Goal: Information Seeking & Learning: Learn about a topic

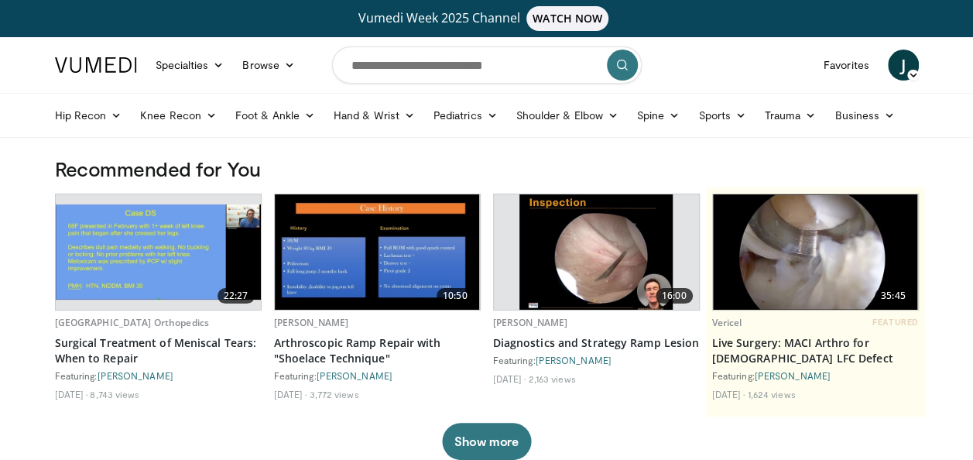
click at [622, 211] on img at bounding box center [596, 251] width 154 height 115
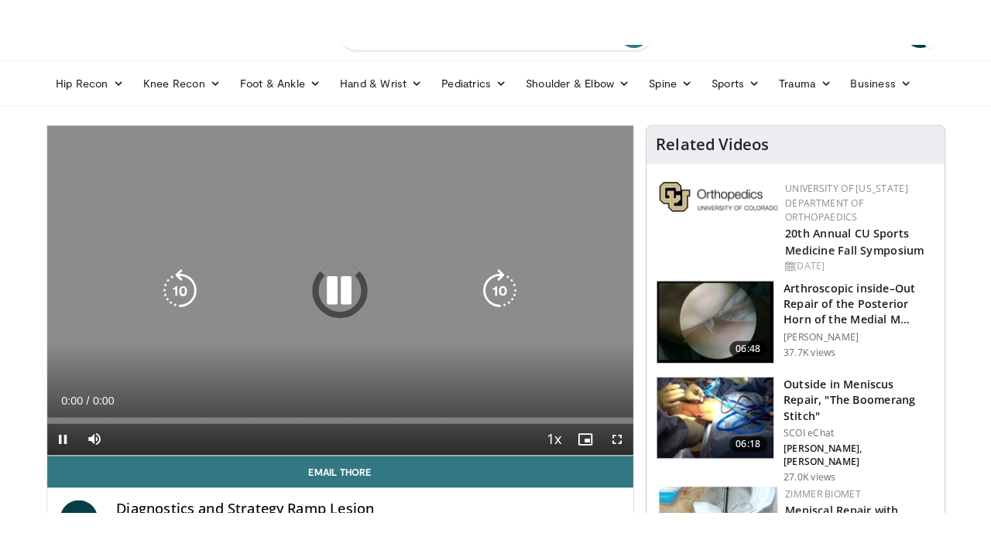
scroll to position [155, 0]
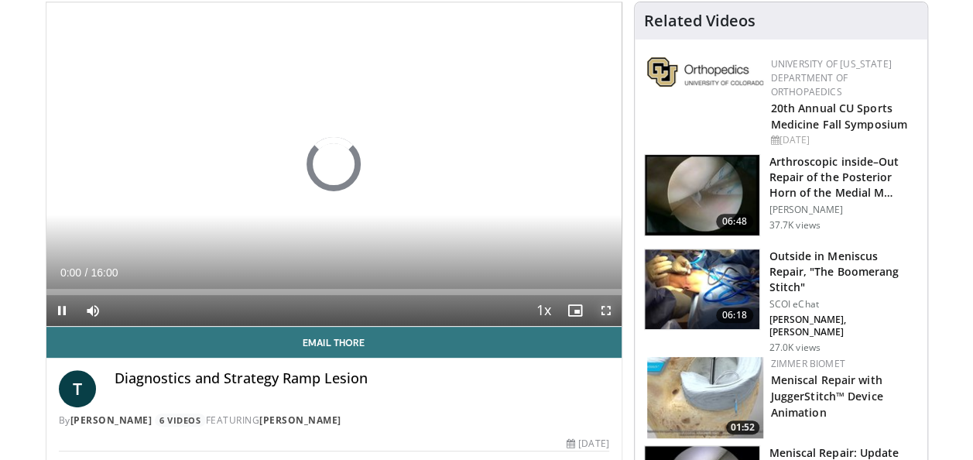
click at [607, 311] on span "Video Player" at bounding box center [605, 310] width 31 height 31
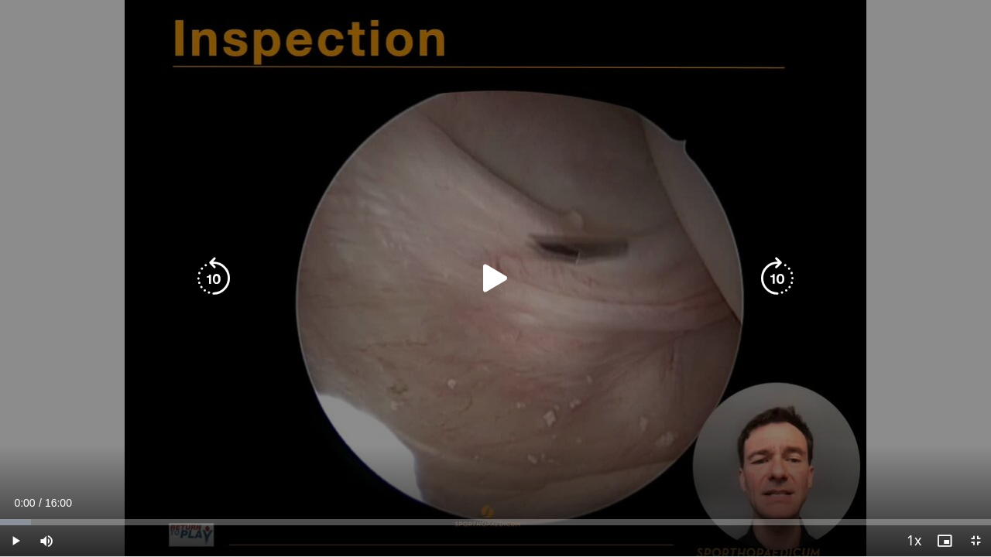
click at [498, 270] on icon "Video Player" at bounding box center [495, 278] width 43 height 43
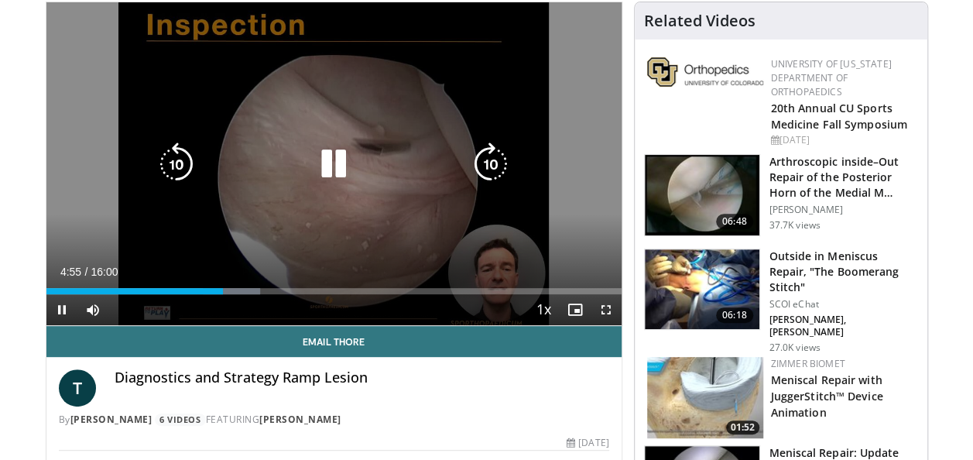
click at [181, 162] on icon "Video Player" at bounding box center [176, 163] width 43 height 43
click at [347, 169] on icon "Video Player" at bounding box center [333, 163] width 43 height 43
click at [342, 168] on icon "Video Player" at bounding box center [333, 163] width 43 height 43
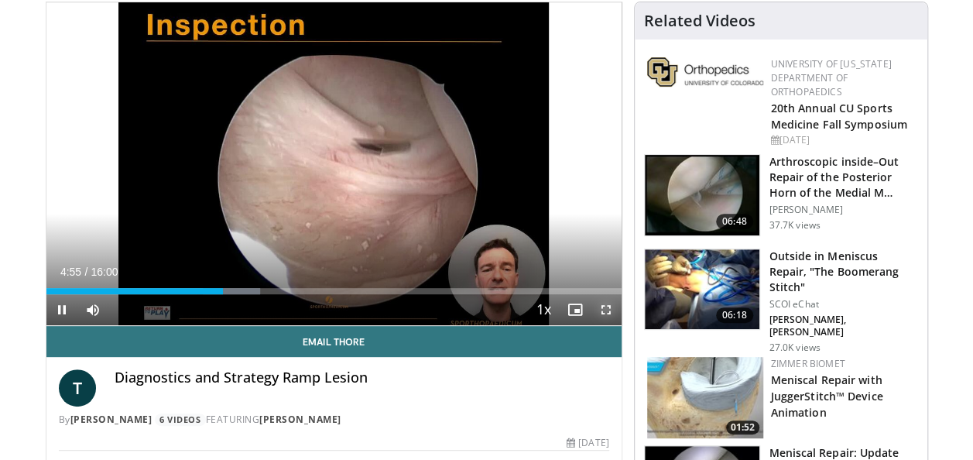
click at [598, 306] on span "Video Player" at bounding box center [605, 309] width 31 height 31
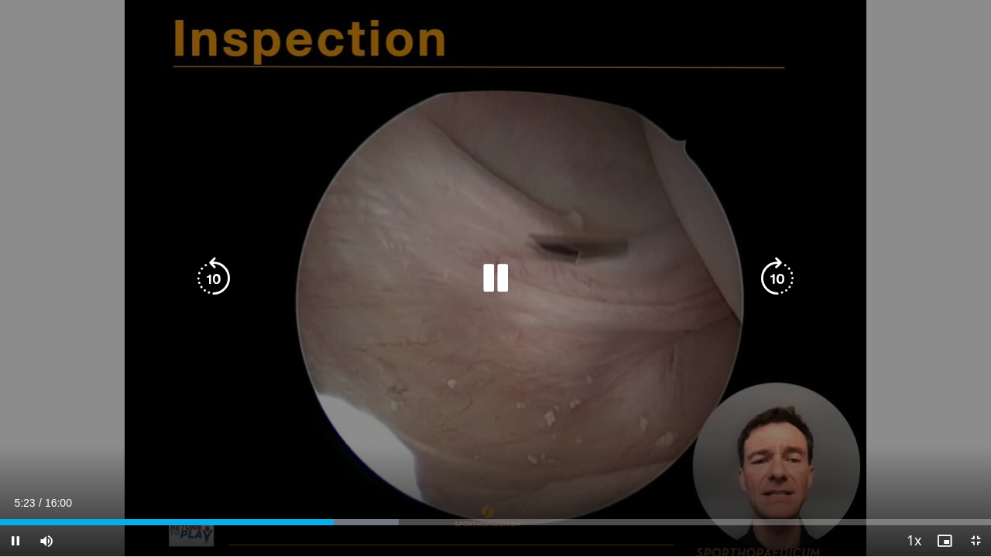
click at [511, 263] on icon "Video Player" at bounding box center [495, 278] width 43 height 43
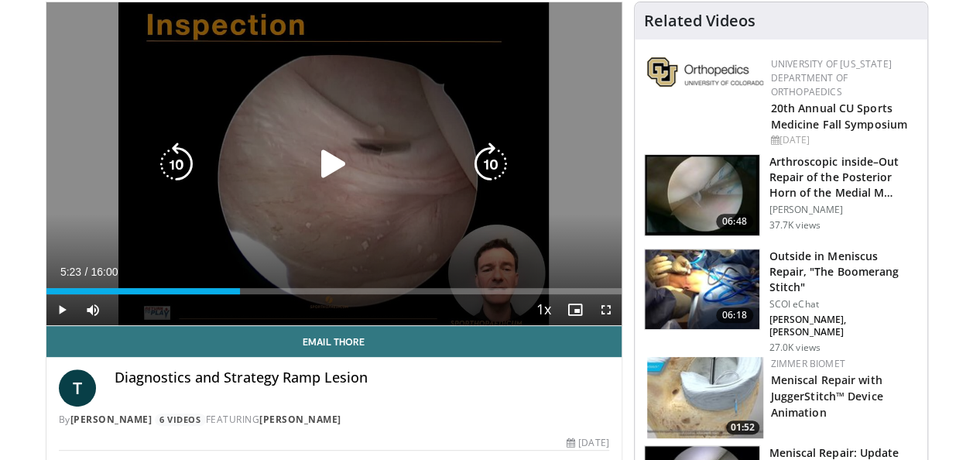
click at [325, 161] on icon "Video Player" at bounding box center [333, 163] width 43 height 43
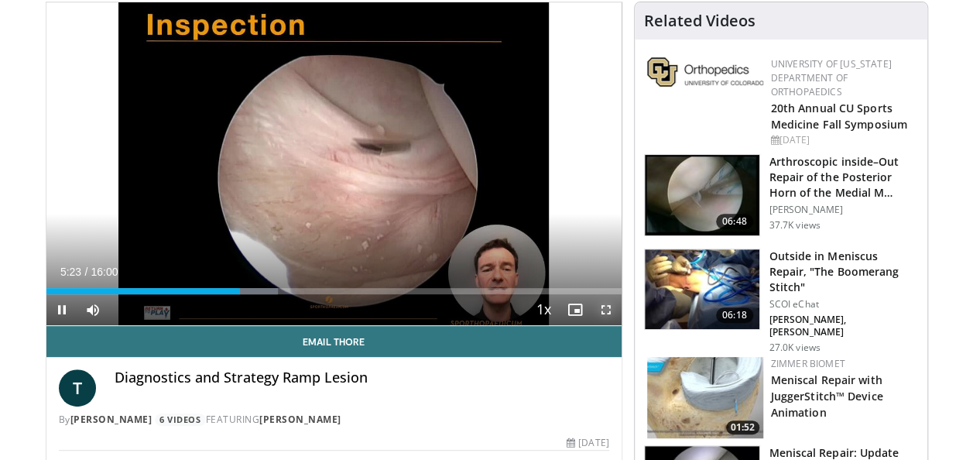
click at [605, 310] on span "Video Player" at bounding box center [605, 309] width 31 height 31
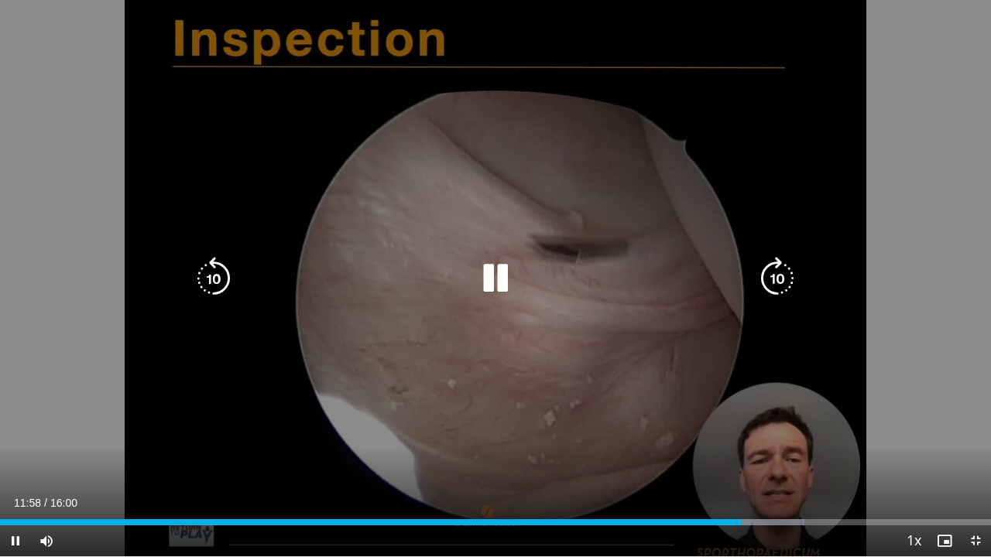
click at [224, 274] on icon "Video Player" at bounding box center [213, 278] width 43 height 43
click at [491, 276] on icon "Video Player" at bounding box center [495, 278] width 43 height 43
click at [493, 280] on icon "Video Player" at bounding box center [495, 278] width 43 height 43
click at [224, 281] on icon "Video Player" at bounding box center [213, 278] width 43 height 43
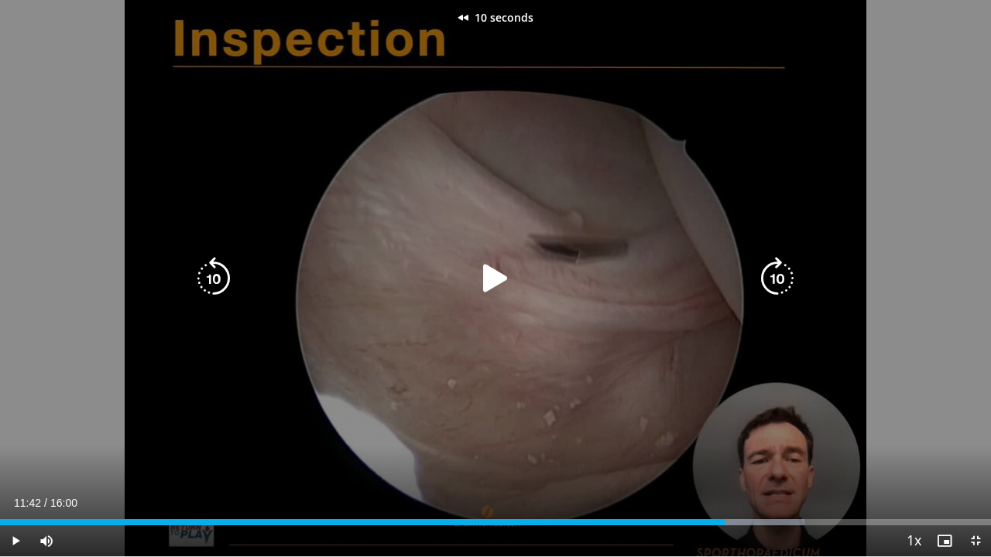
click at [501, 279] on icon "Video Player" at bounding box center [495, 278] width 43 height 43
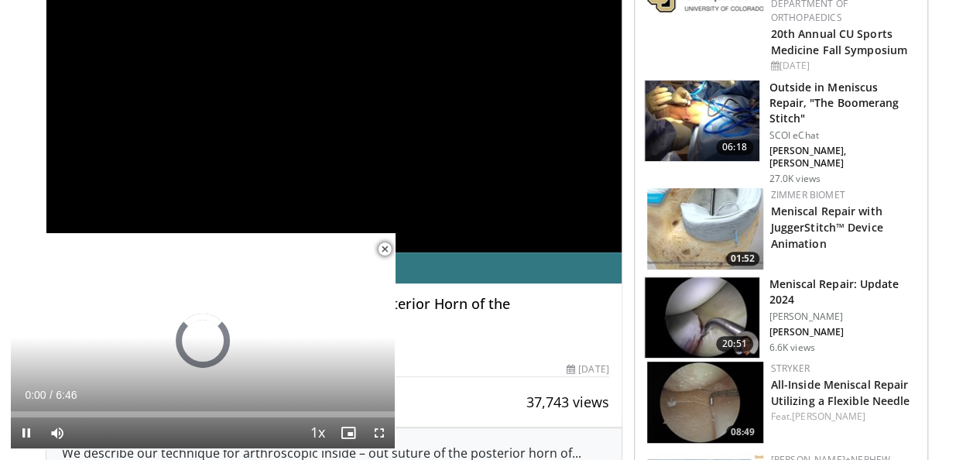
scroll to position [232, 0]
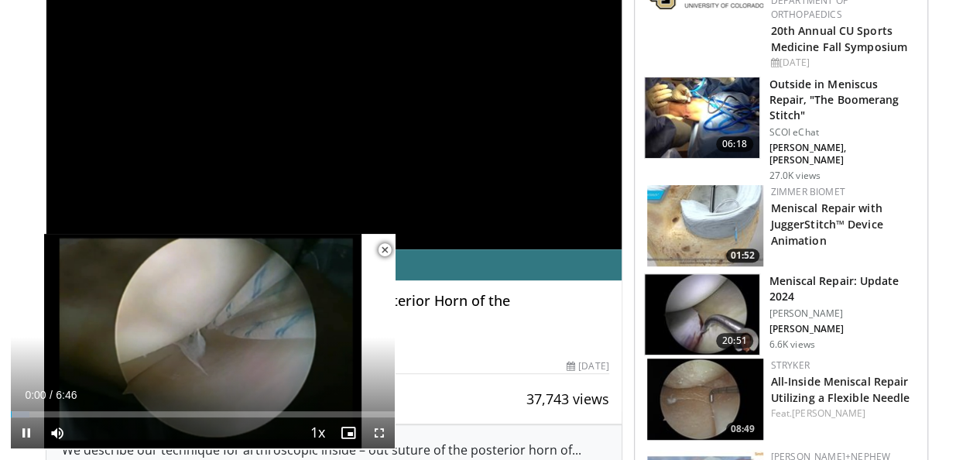
click at [388, 249] on span "Video Player" at bounding box center [384, 249] width 31 height 31
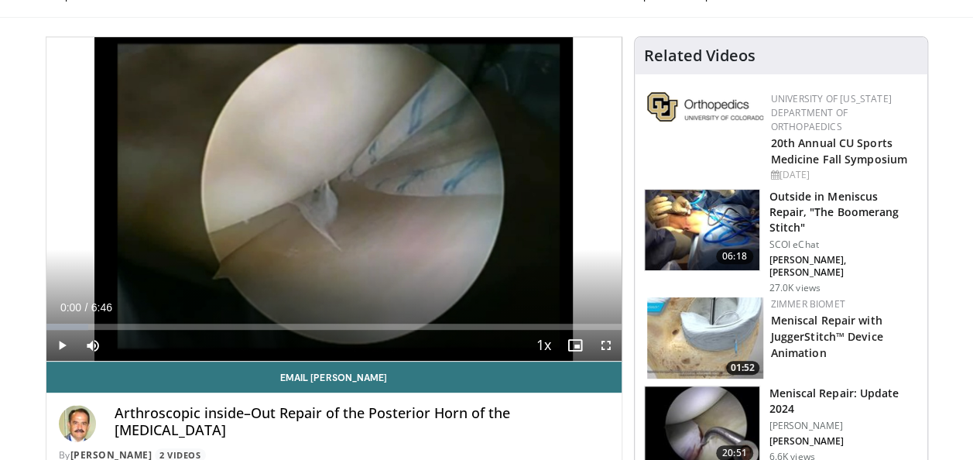
scroll to position [155, 0]
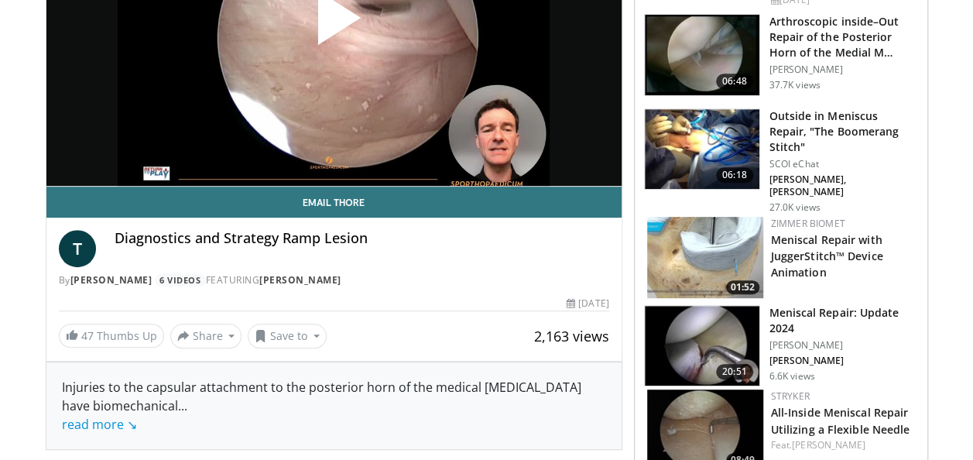
scroll to position [310, 0]
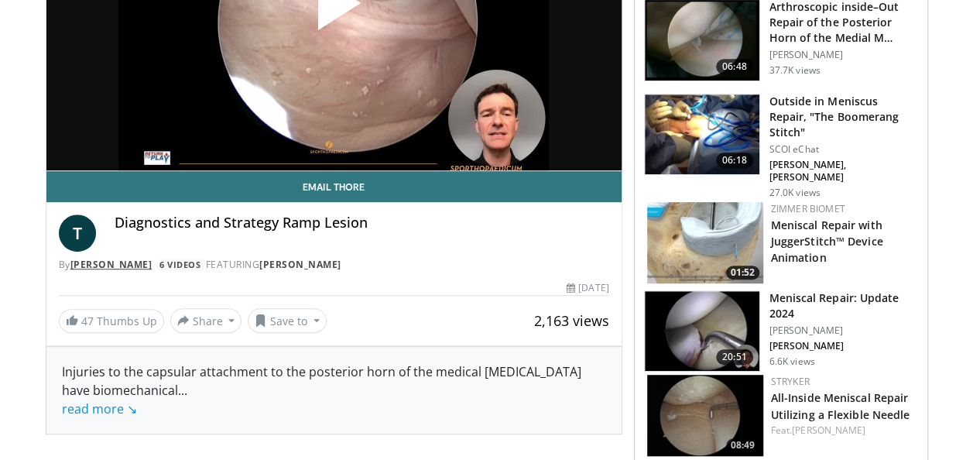
click at [108, 262] on link "[PERSON_NAME]" at bounding box center [111, 264] width 82 height 13
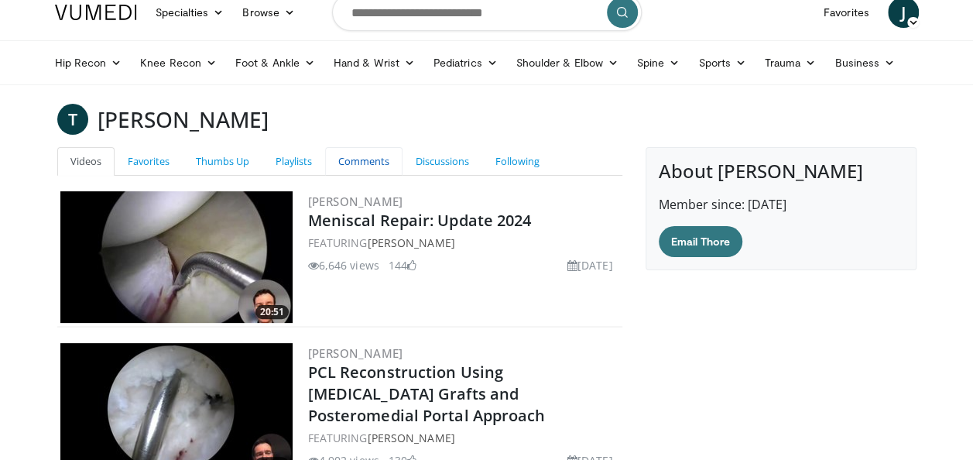
scroll to position [77, 0]
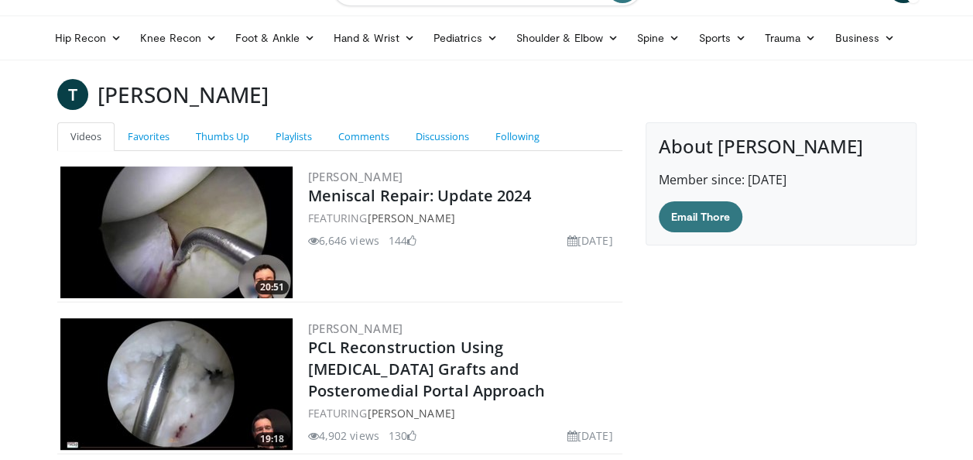
click at [727, 148] on h4 "About Thore Zantop" at bounding box center [781, 146] width 245 height 22
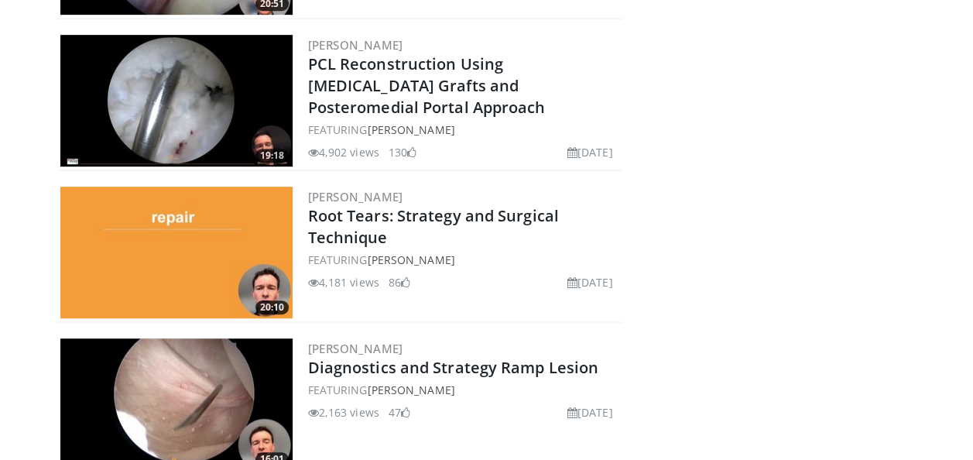
scroll to position [310, 0]
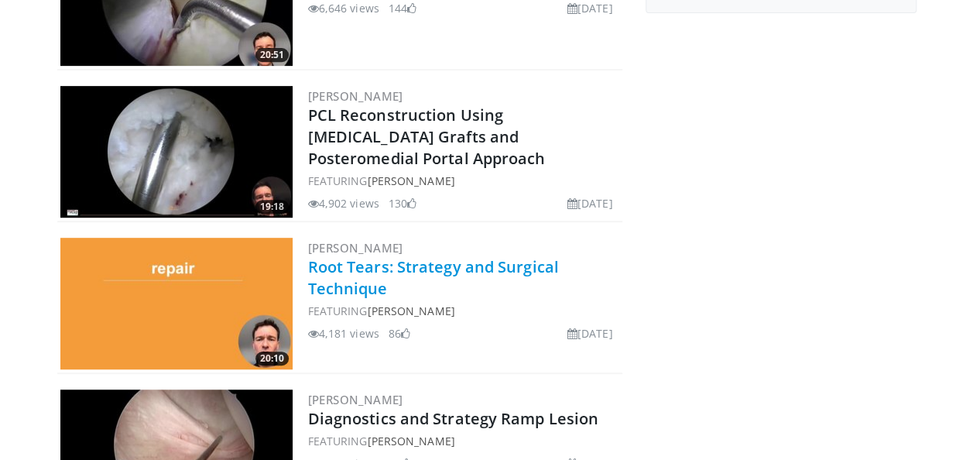
click at [449, 264] on link "Root Tears: Strategy and Surgical Technique" at bounding box center [433, 277] width 251 height 43
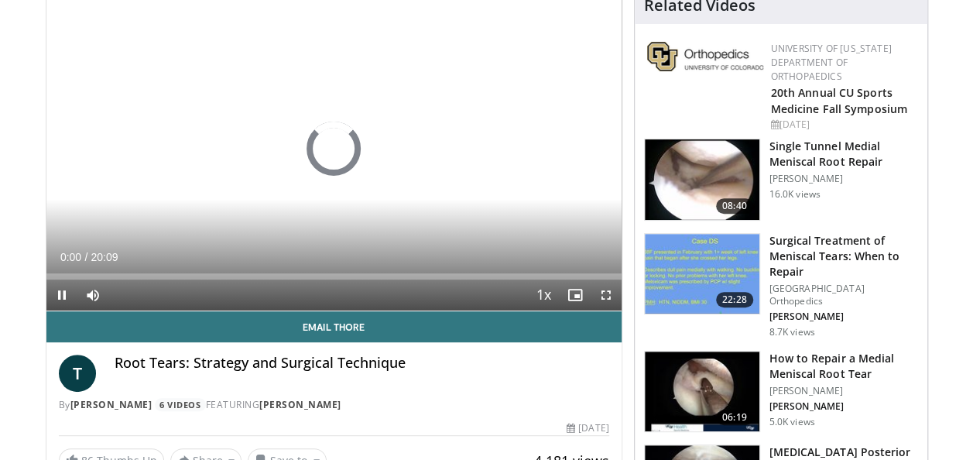
scroll to position [232, 0]
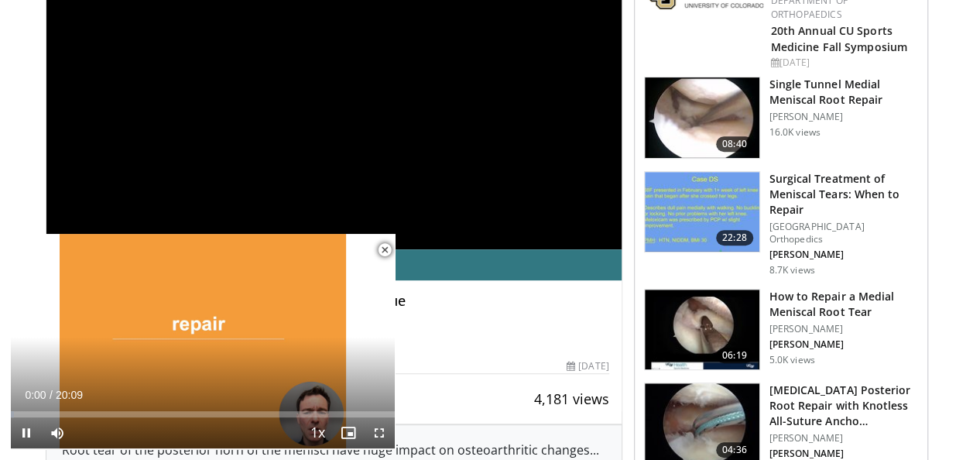
click at [381, 250] on span "Video Player" at bounding box center [384, 249] width 31 height 31
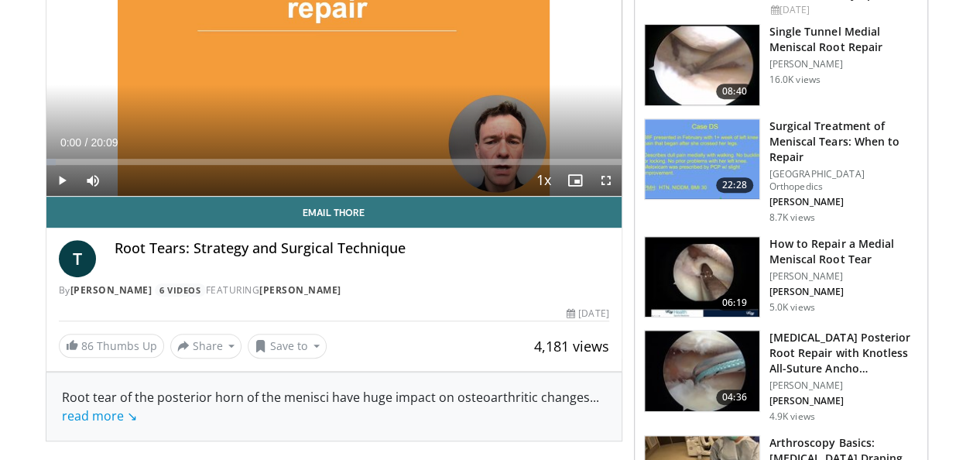
scroll to position [310, 0]
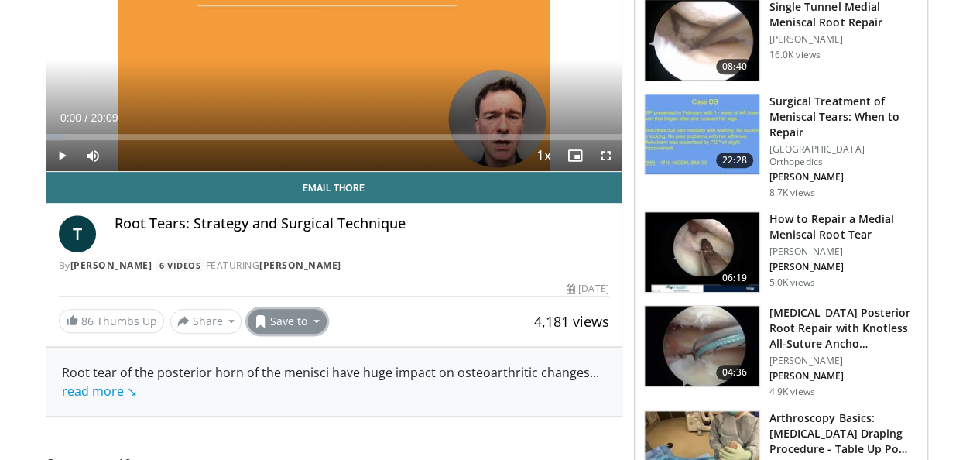
click at [308, 316] on button "Save to" at bounding box center [287, 321] width 79 height 25
click at [313, 365] on link "Add to Favorites" at bounding box center [314, 354] width 132 height 25
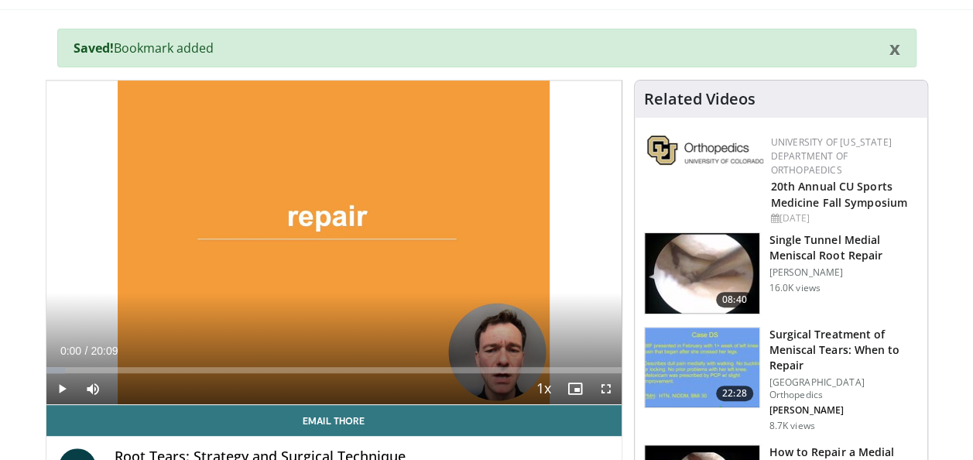
scroll to position [0, 0]
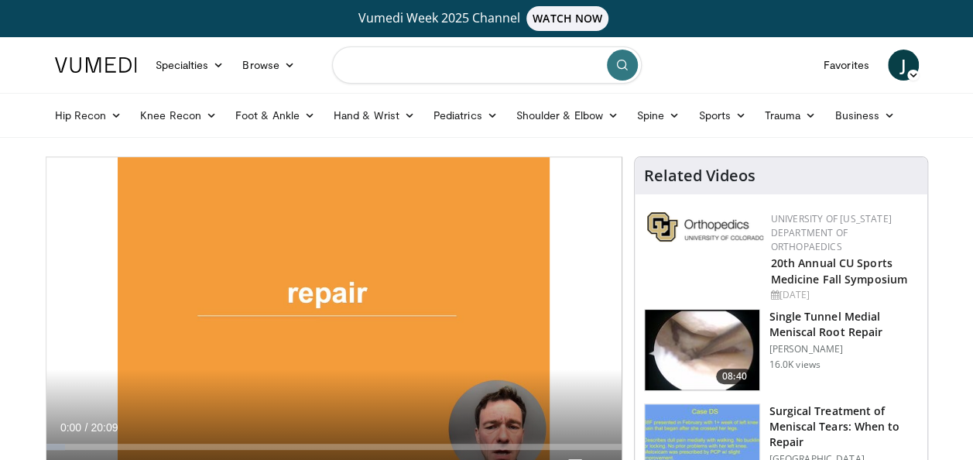
click at [482, 67] on input "Search topics, interventions" at bounding box center [487, 64] width 310 height 37
type input "*******"
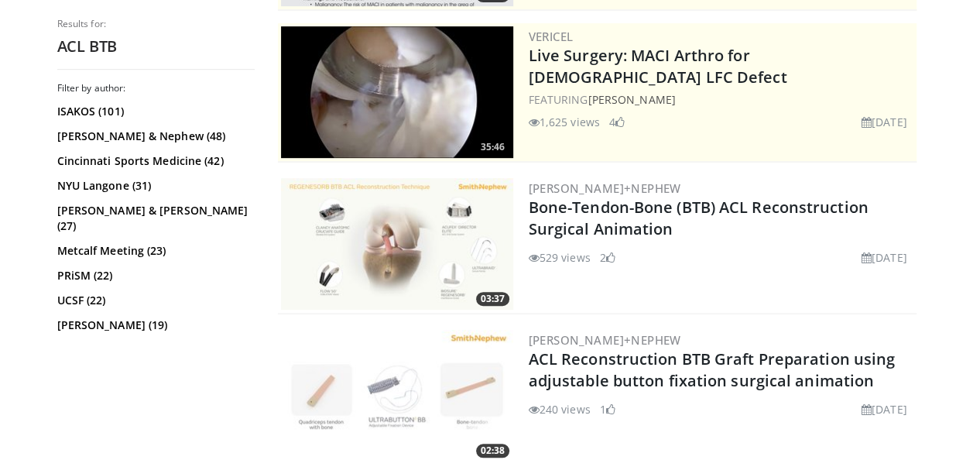
scroll to position [387, 0]
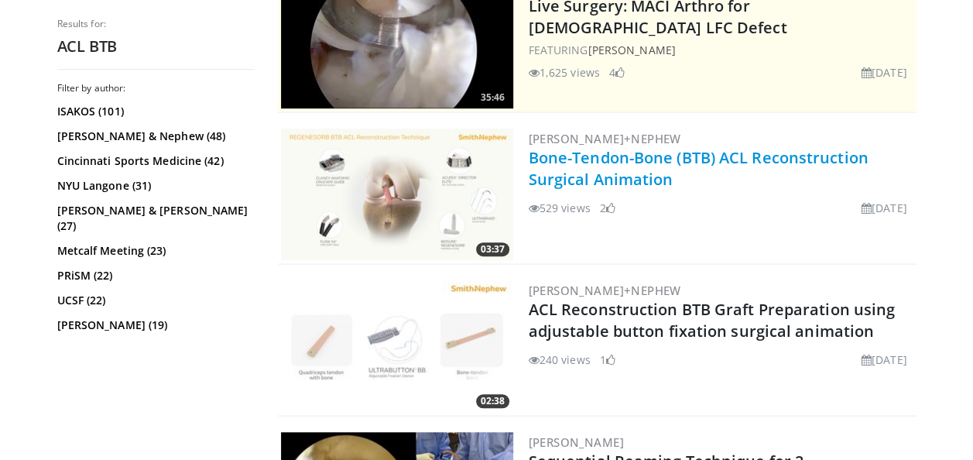
click at [649, 159] on link "Bone-Tendon-Bone (BTB) ACL Reconstruction Surgical Animation" at bounding box center [699, 168] width 340 height 43
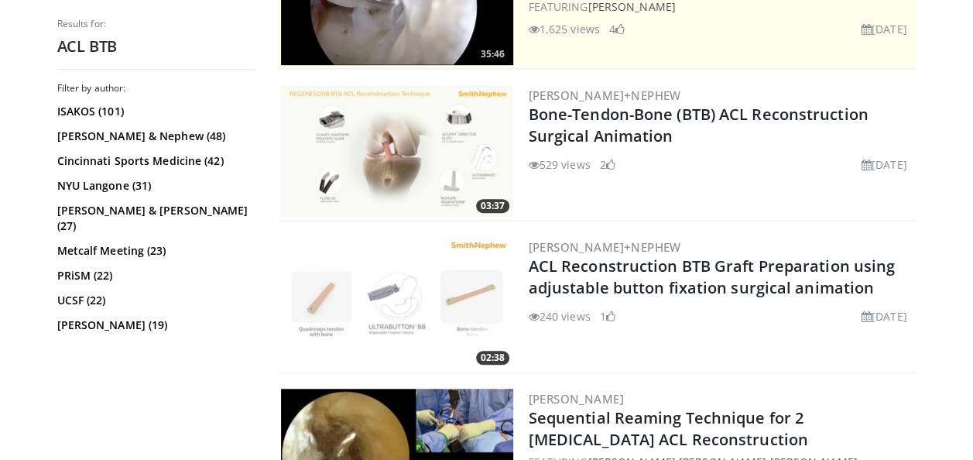
scroll to position [542, 0]
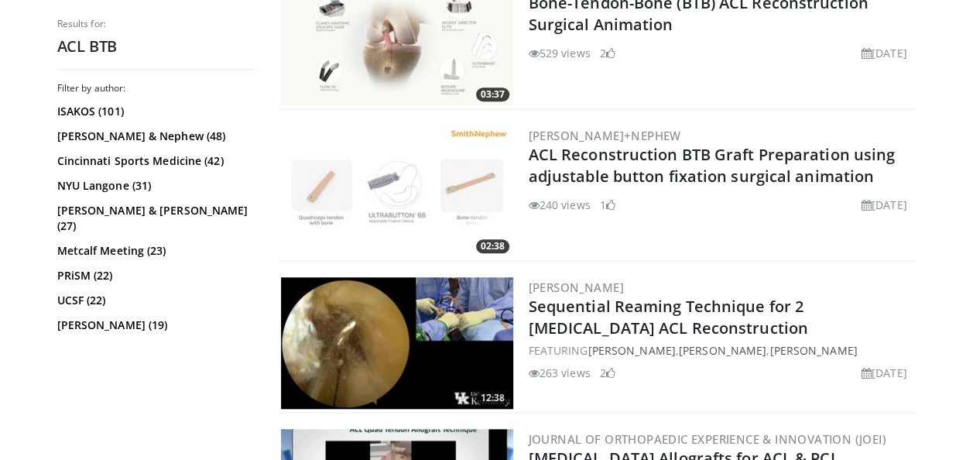
click at [452, 331] on img at bounding box center [397, 343] width 232 height 132
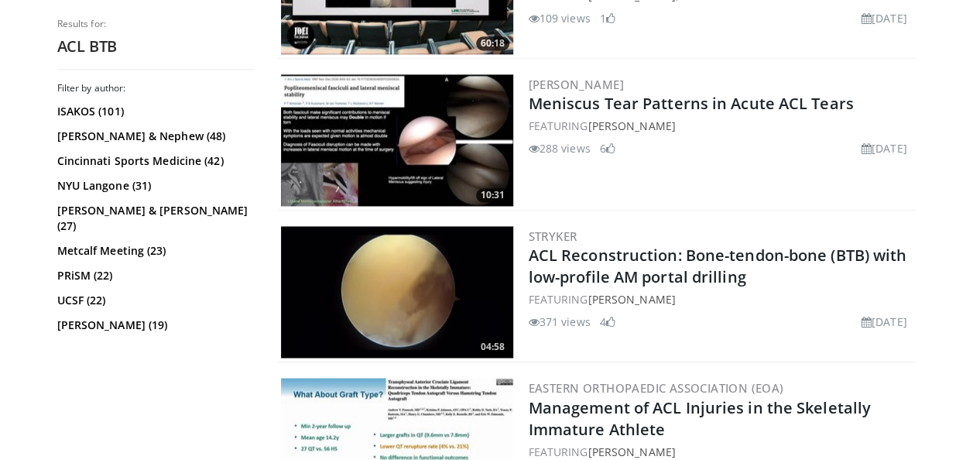
scroll to position [1083, 0]
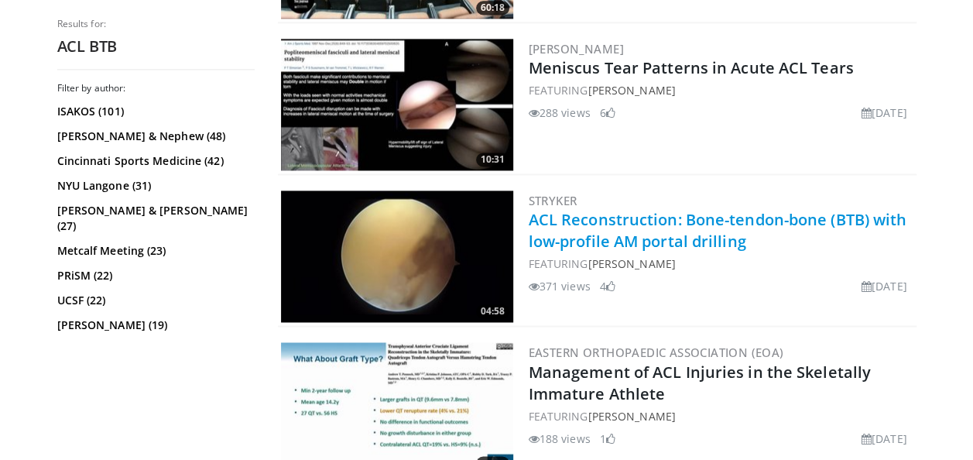
click at [744, 220] on link "ACL Reconstruction: Bone-tendon-bone (BTB) with low-profile AM portal drilling" at bounding box center [718, 230] width 378 height 43
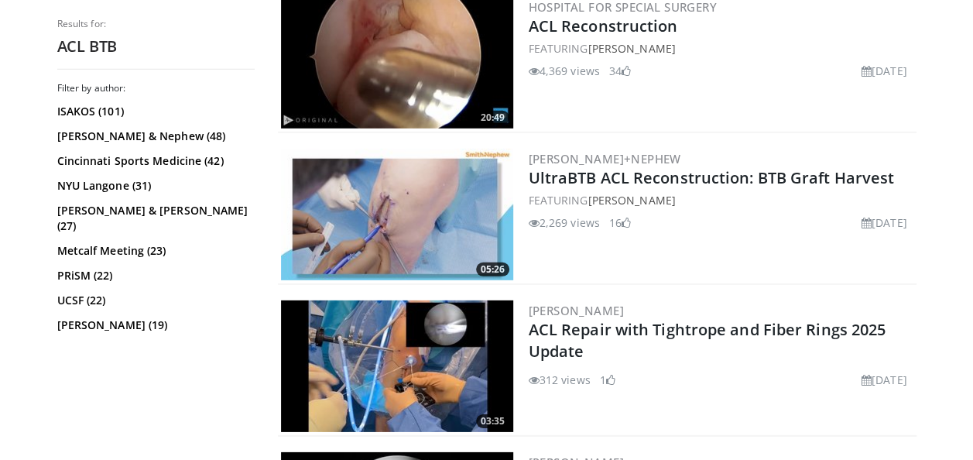
scroll to position [2167, 0]
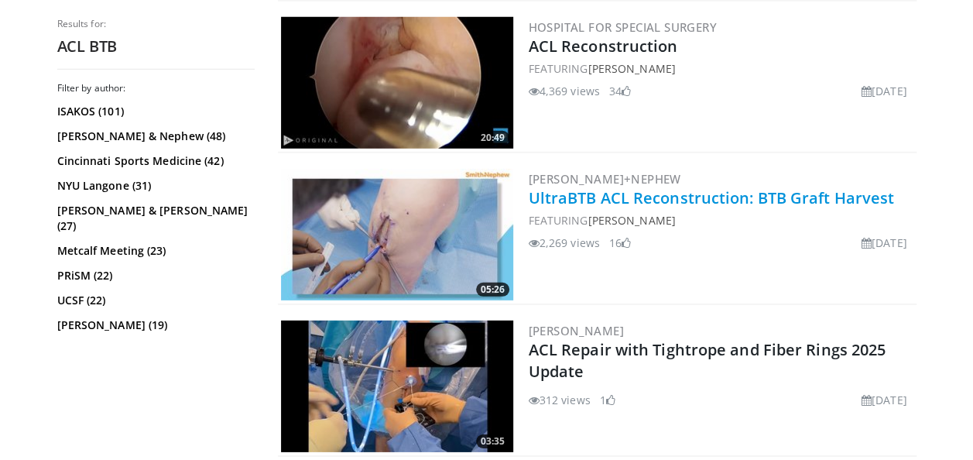
click at [673, 193] on link "UltraBTB ACL Reconstruction: BTB Graft Harvest" at bounding box center [712, 197] width 366 height 21
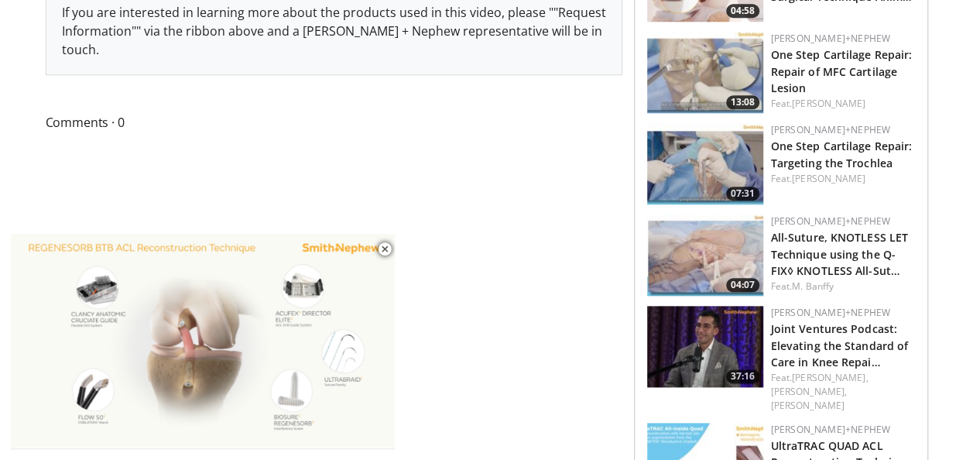
scroll to position [774, 0]
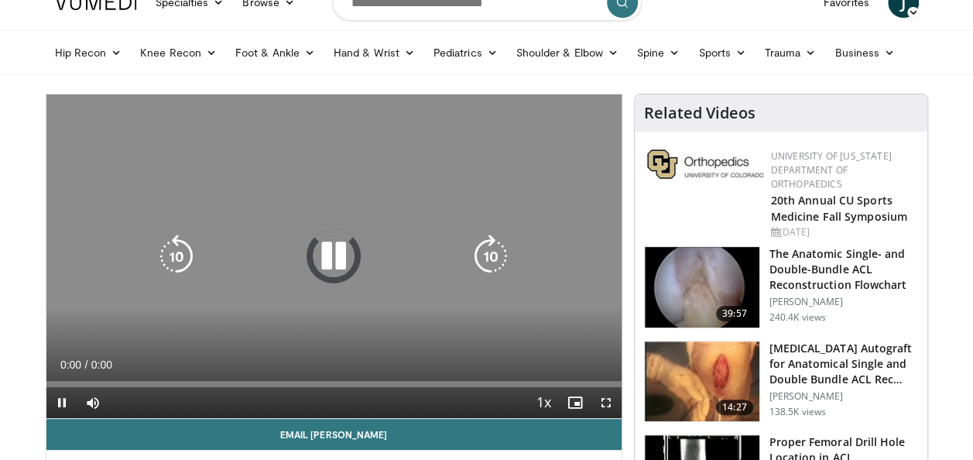
scroll to position [77, 0]
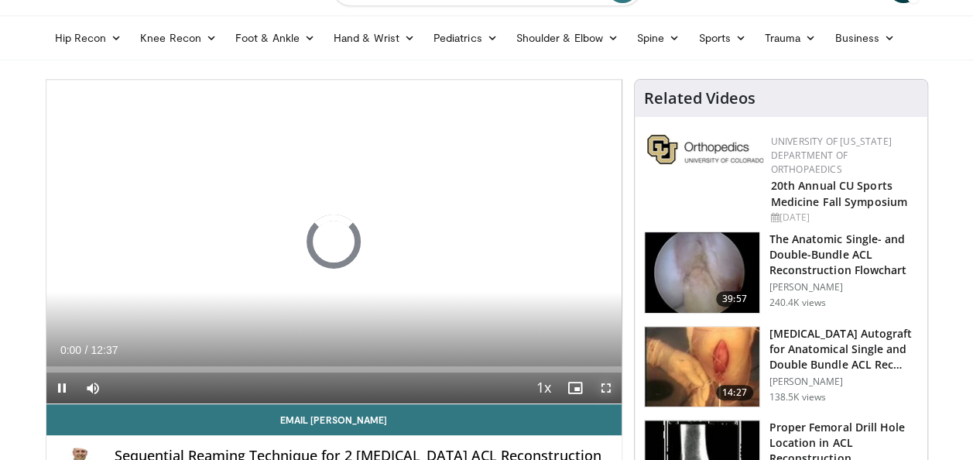
click at [610, 382] on span "Video Player" at bounding box center [605, 387] width 31 height 31
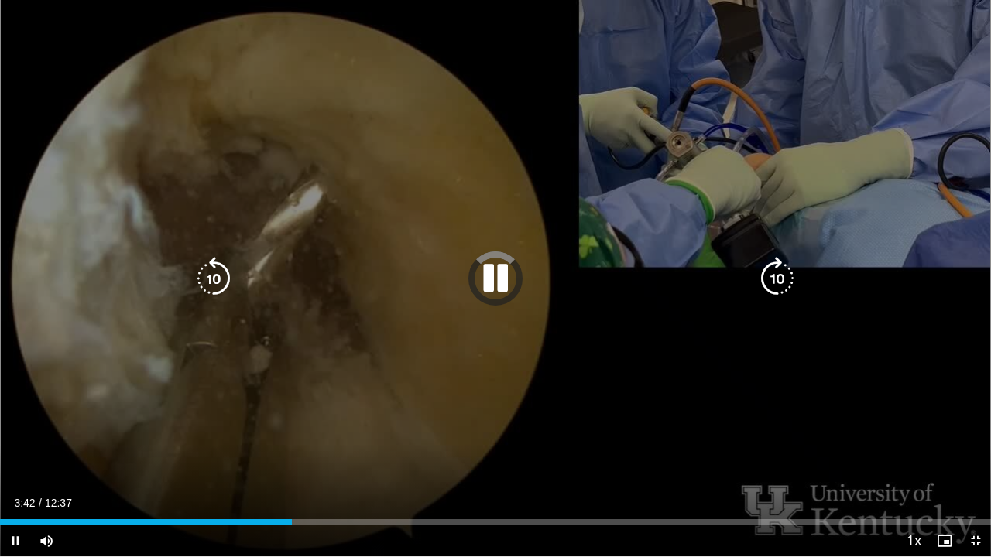
click at [452, 370] on div "90 seconds Tap to unmute" at bounding box center [495, 278] width 991 height 556
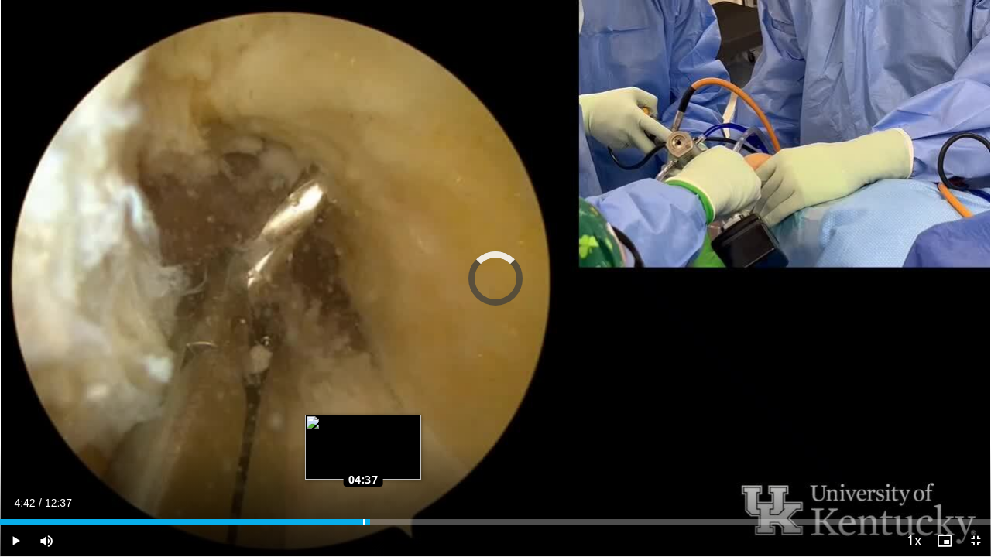
drag, startPoint x: 370, startPoint y: 520, endPoint x: 361, endPoint y: 521, distance: 8.5
click at [361, 459] on div "Loaded : 0.00% 04:38 04:37" at bounding box center [495, 522] width 991 height 6
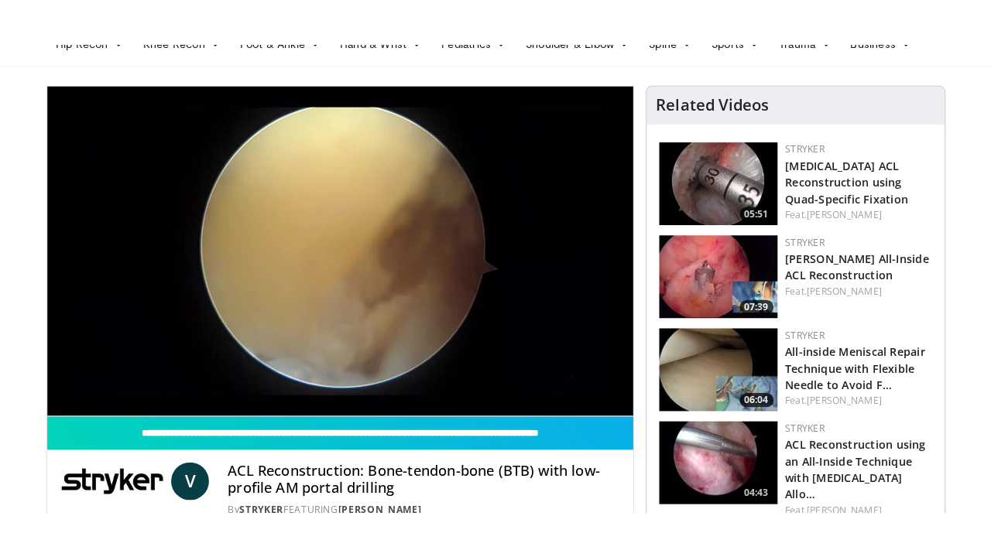
scroll to position [155, 0]
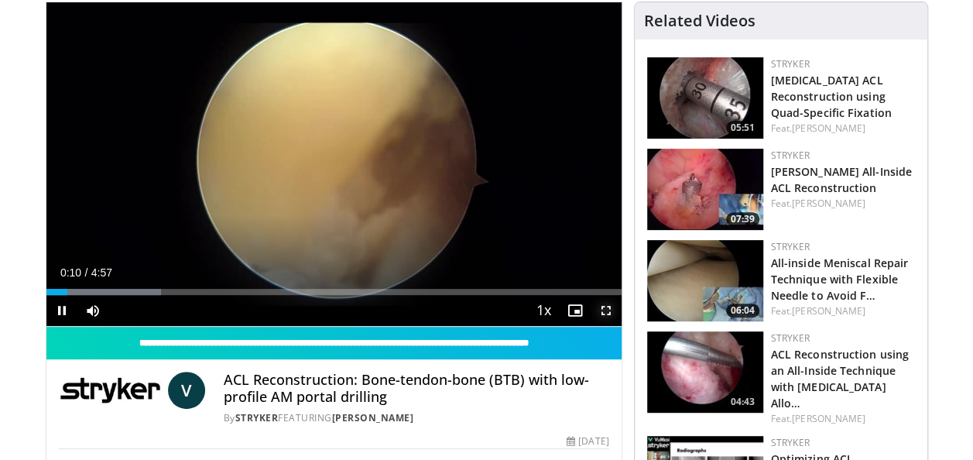
click at [607, 311] on span "Video Player" at bounding box center [605, 310] width 31 height 31
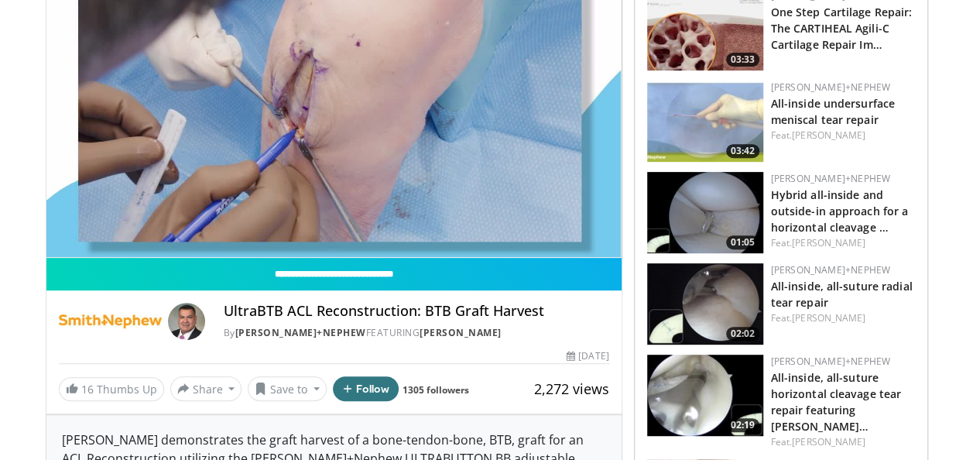
scroll to position [310, 0]
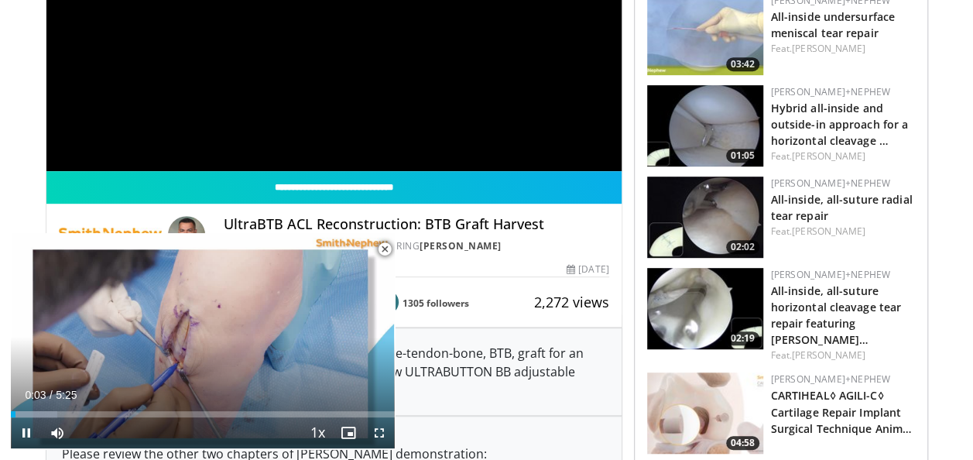
click at [383, 251] on span "Video Player" at bounding box center [384, 249] width 31 height 31
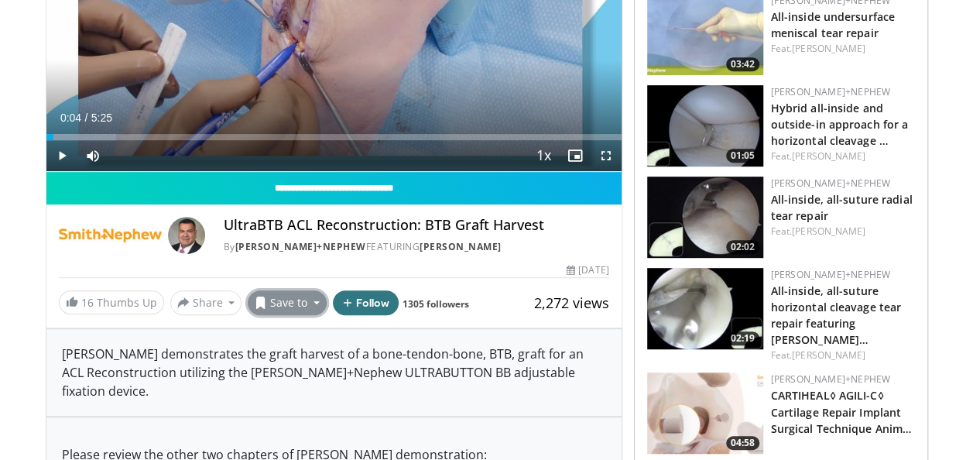
click at [303, 308] on button "Save to" at bounding box center [287, 302] width 79 height 25
click at [299, 337] on span "Add to Favorites" at bounding box center [314, 335] width 95 height 17
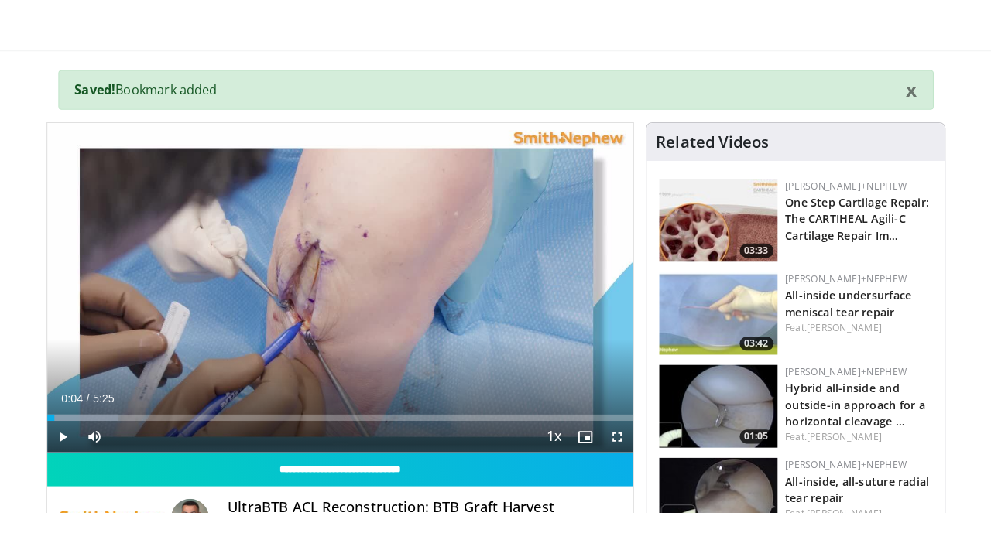
scroll to position [128, 0]
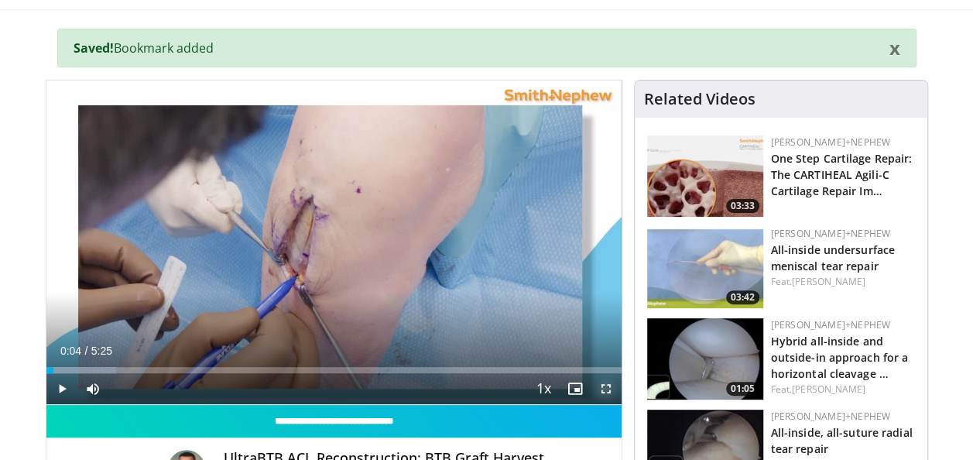
click at [606, 393] on span "Video Player" at bounding box center [605, 388] width 31 height 31
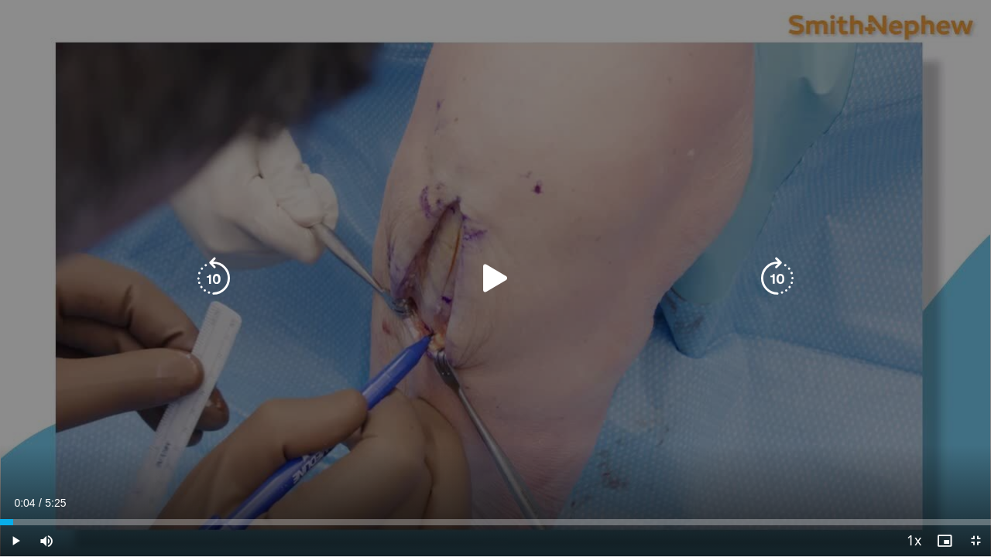
click at [500, 272] on icon "Video Player" at bounding box center [495, 278] width 43 height 43
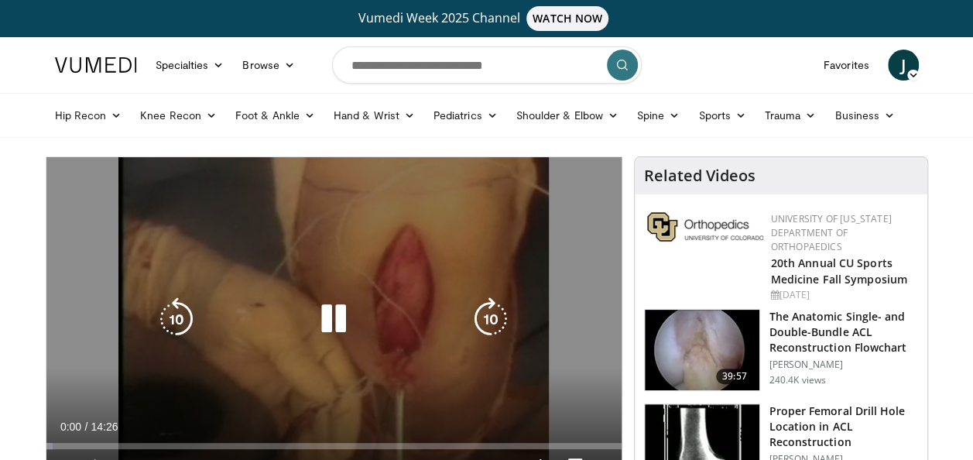
click at [306, 282] on div "10 seconds Tap to unmute" at bounding box center [333, 318] width 575 height 323
